Goal: Share content: Share content

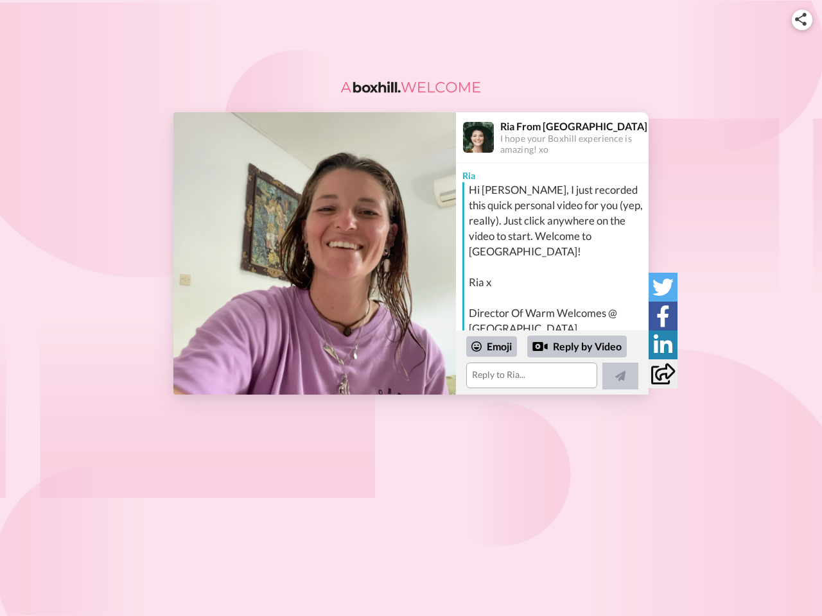
click at [802, 19] on img at bounding box center [801, 19] width 12 height 13
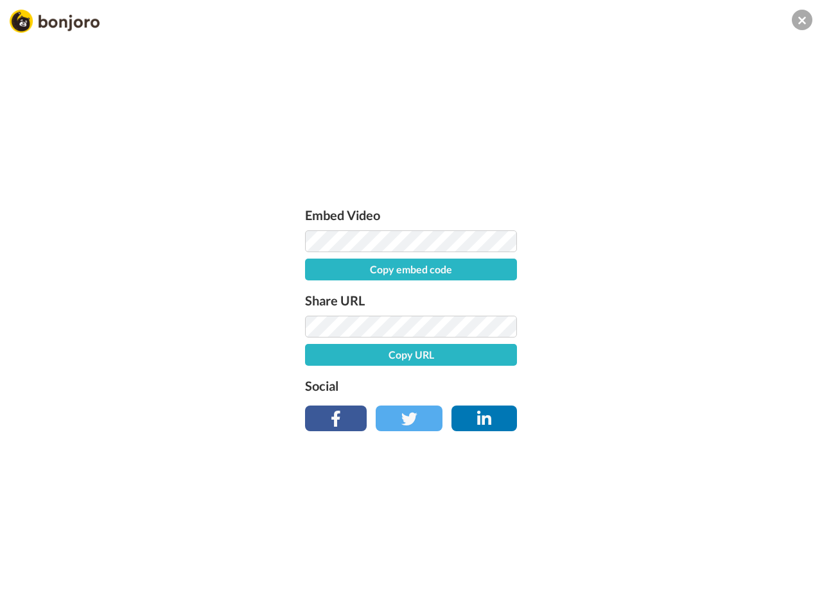
click at [314, 254] on div "Copy embed code" at bounding box center [411, 255] width 212 height 50
click at [552, 363] on div "Embed Video Copy embed code Share URL Copy URL Social" at bounding box center [411, 377] width 822 height 616
click at [492, 347] on button "Copy URL" at bounding box center [411, 355] width 212 height 22
click at [577, 347] on div "Embed Video Copy embed code Share URL URL copied! Social" at bounding box center [411, 377] width 822 height 616
click at [620, 376] on div "Embed Video Copy embed code Share URL URL copied! Social" at bounding box center [411, 377] width 822 height 616
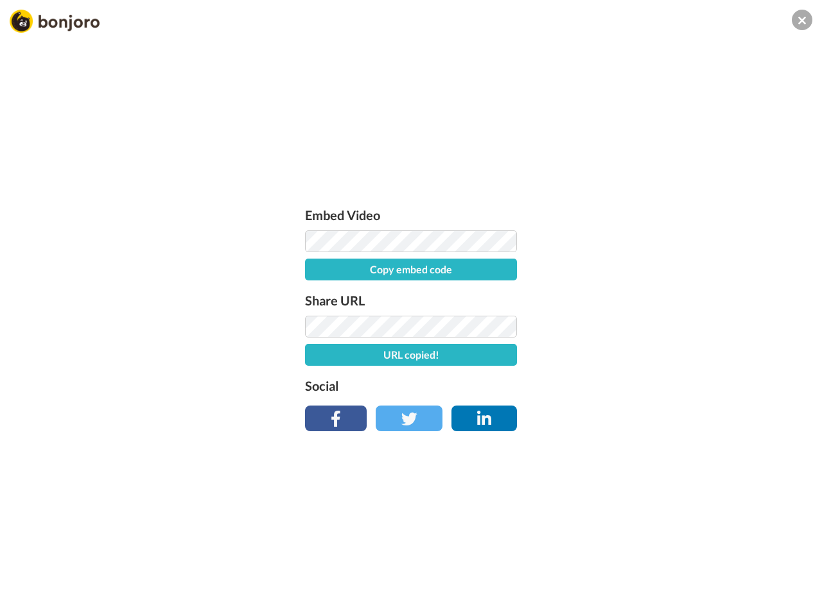
click at [662, 287] on div "Embed Video Copy embed code Share URL URL copied! Social" at bounding box center [411, 377] width 822 height 616
click at [662, 316] on div "Embed Video Copy embed code Share URL URL copied! Social" at bounding box center [411, 377] width 822 height 616
click at [662, 345] on div "Embed Video Copy embed code Share URL URL copied! Social" at bounding box center [411, 377] width 822 height 616
click at [662, 374] on div "Embed Video Copy embed code Share URL URL copied! Social" at bounding box center [411, 377] width 822 height 616
